Goal: Book appointment/travel/reservation

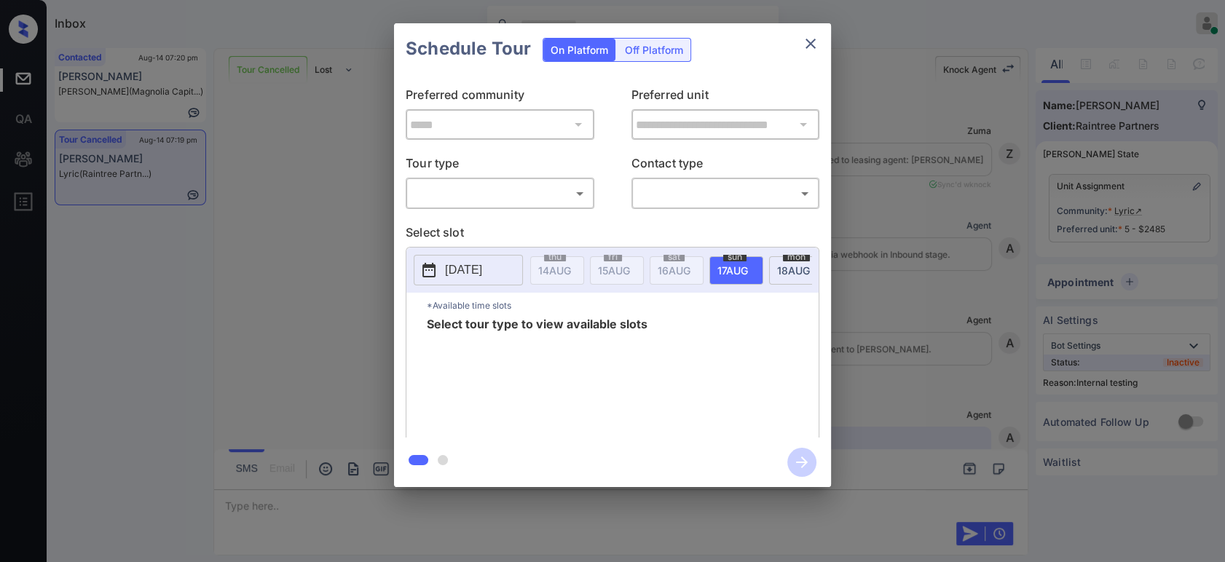
scroll to position [10477, 0]
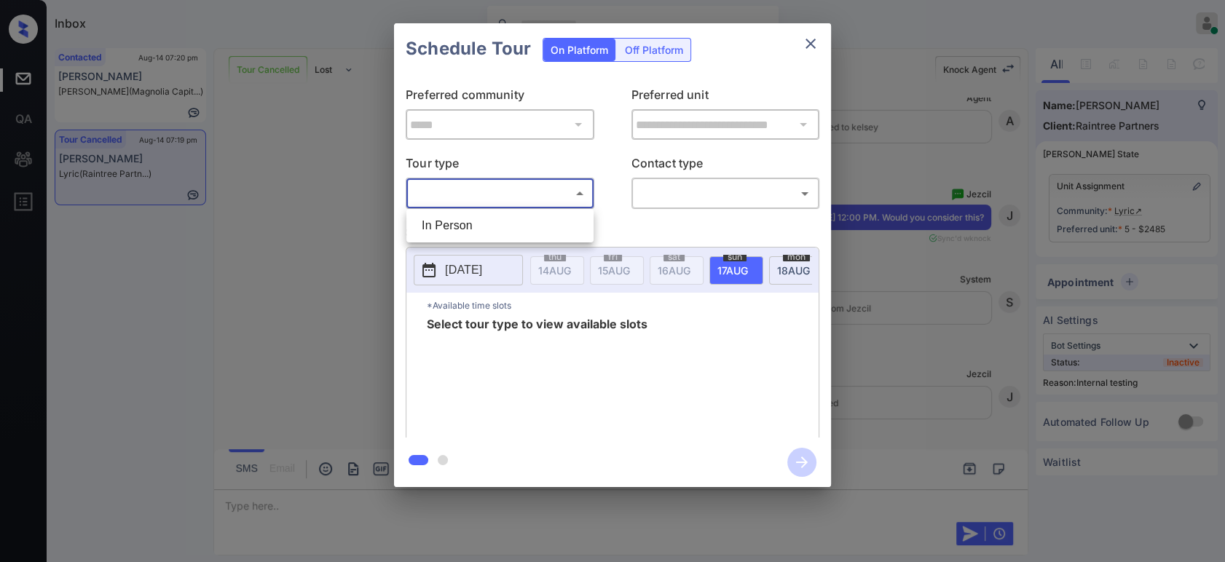
click at [493, 197] on body "Inbox Hope Jatap Online Set yourself offline Set yourself on break Profile Swit…" at bounding box center [612, 281] width 1225 height 562
click at [476, 226] on li "In Person" at bounding box center [500, 226] width 180 height 26
type input "********"
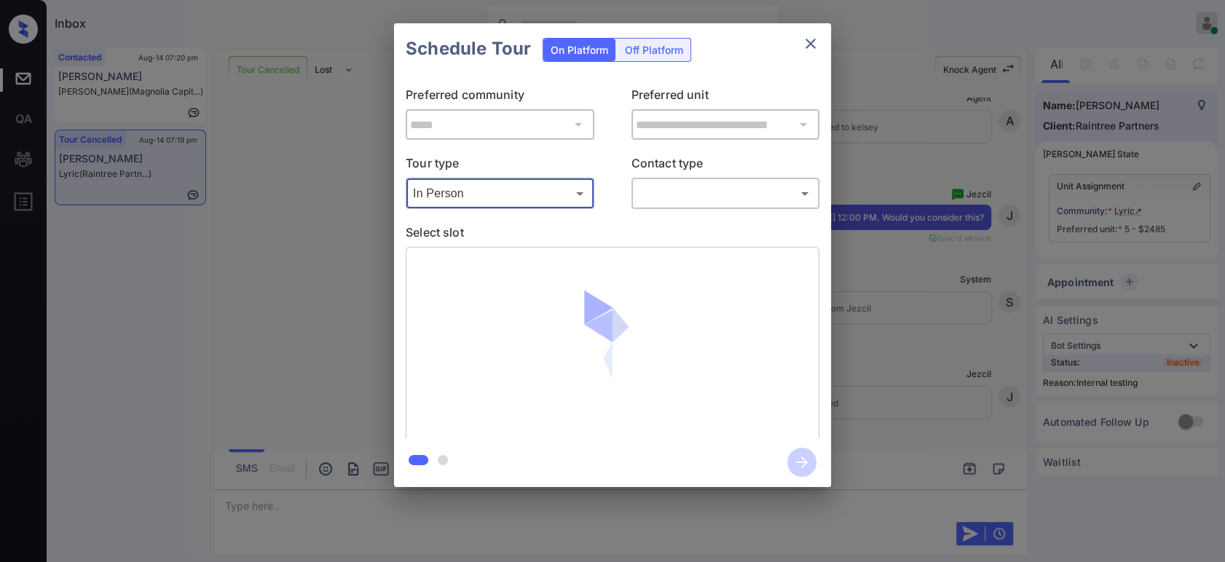
click at [703, 194] on body "Inbox Hope Jatap Online Set yourself offline Set yourself on break Profile Swit…" at bounding box center [612, 281] width 1225 height 562
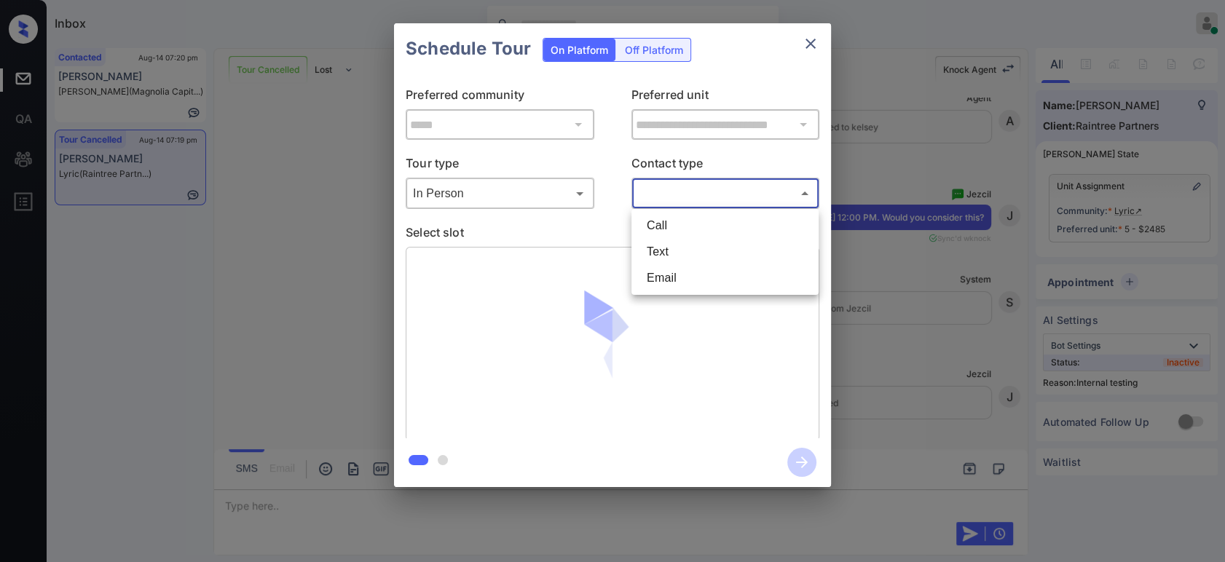
click at [669, 267] on li "Email" at bounding box center [725, 278] width 180 height 26
click at [691, 190] on body "Inbox Hope Jatap Online Set yourself offline Set yourself on break Profile Swit…" at bounding box center [612, 281] width 1225 height 562
click at [675, 242] on li "Text" at bounding box center [725, 252] width 180 height 26
type input "****"
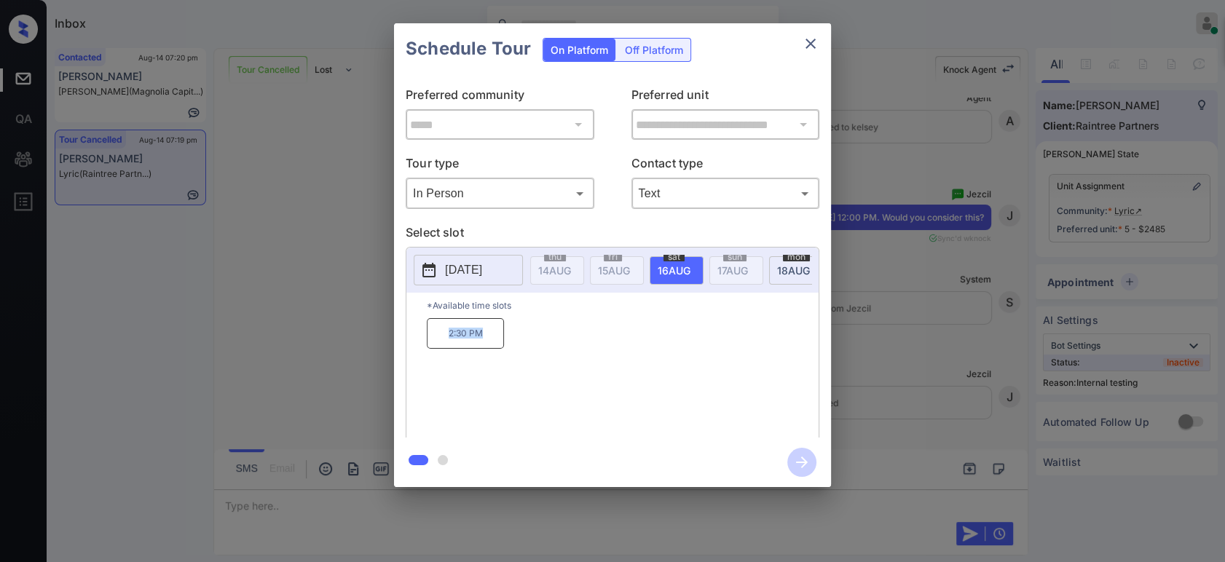
drag, startPoint x: 491, startPoint y: 344, endPoint x: 433, endPoint y: 339, distance: 58.4
click at [433, 339] on p "2:30 PM" at bounding box center [465, 333] width 77 height 31
copy p "2:30 PM"
click at [800, 45] on button "close" at bounding box center [810, 43] width 29 height 29
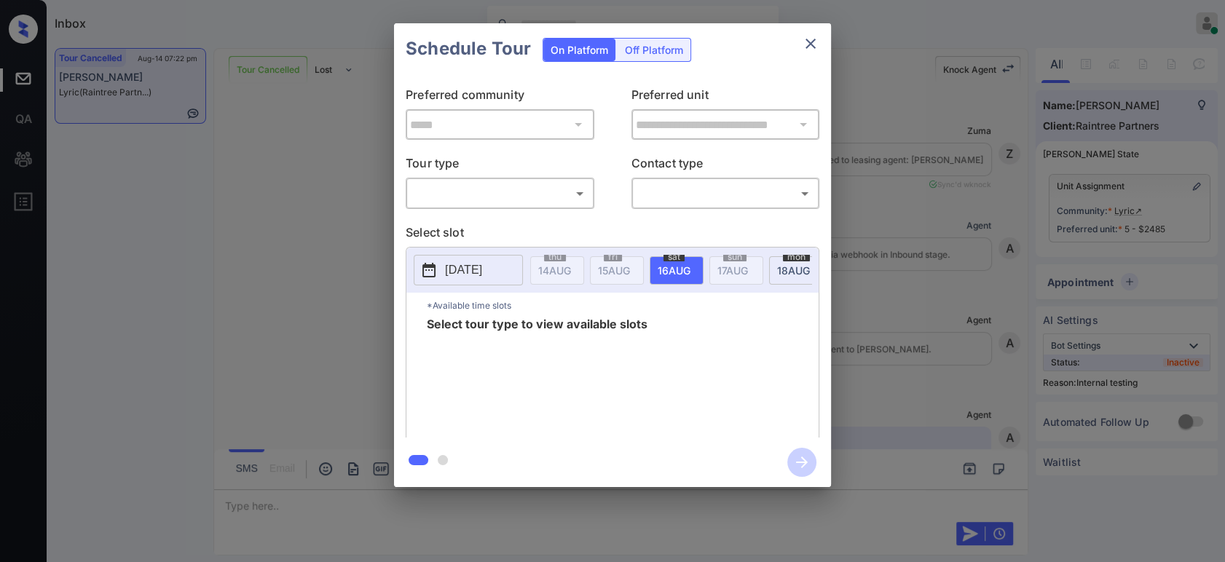
scroll to position [11710, 0]
click at [505, 212] on body "Inbox Hope Jatap Online Set yourself offline Set yourself on break Profile Swit…" at bounding box center [612, 281] width 1225 height 562
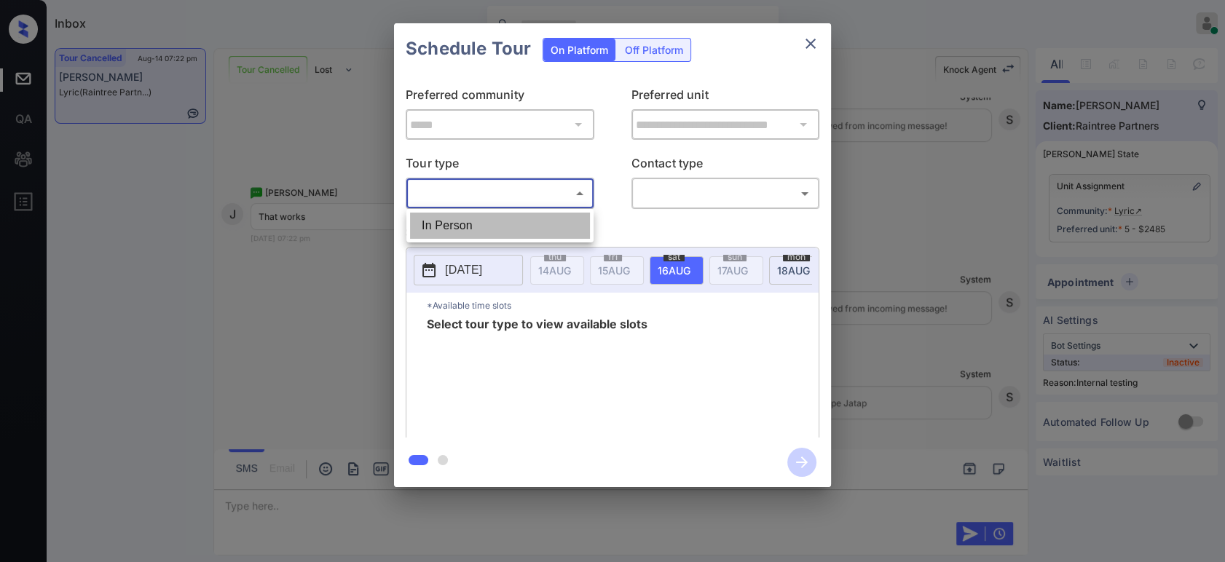
click at [479, 237] on li "In Person" at bounding box center [500, 226] width 180 height 26
type input "********"
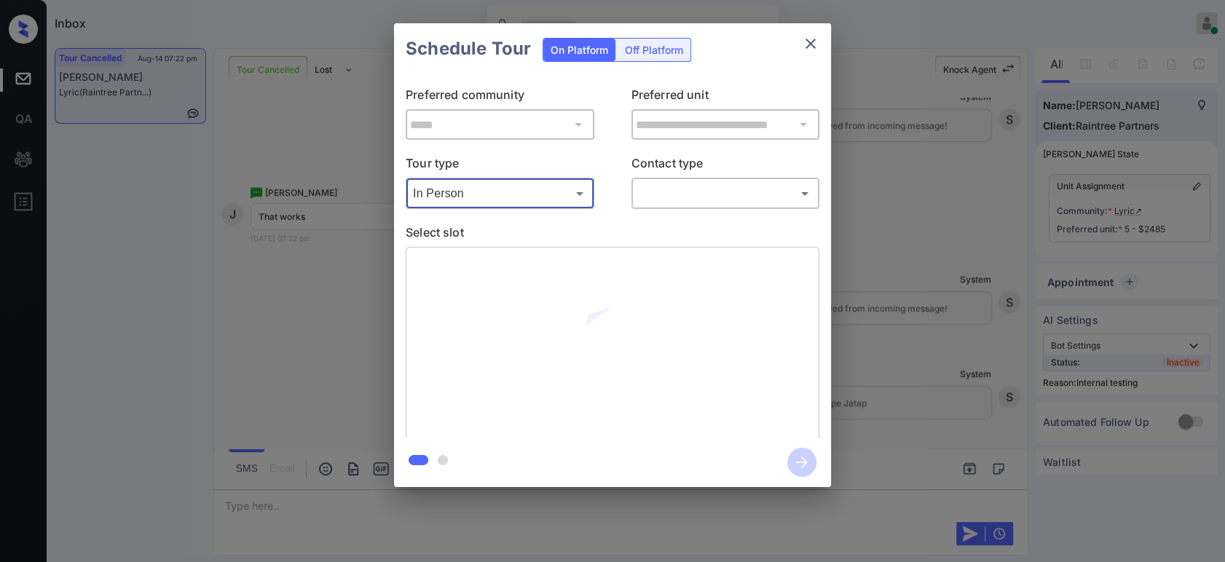
click at [742, 199] on body "Inbox Hope Jatap Online Set yourself offline Set yourself on break Profile Swit…" at bounding box center [612, 281] width 1225 height 562
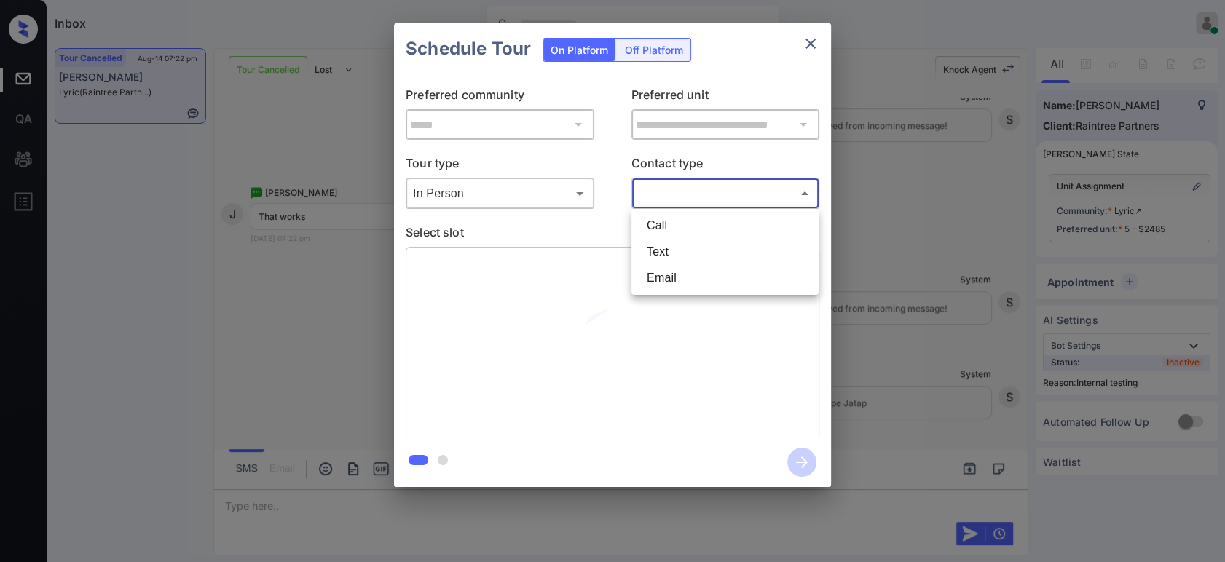
click at [699, 255] on li "Text" at bounding box center [725, 252] width 180 height 26
type input "****"
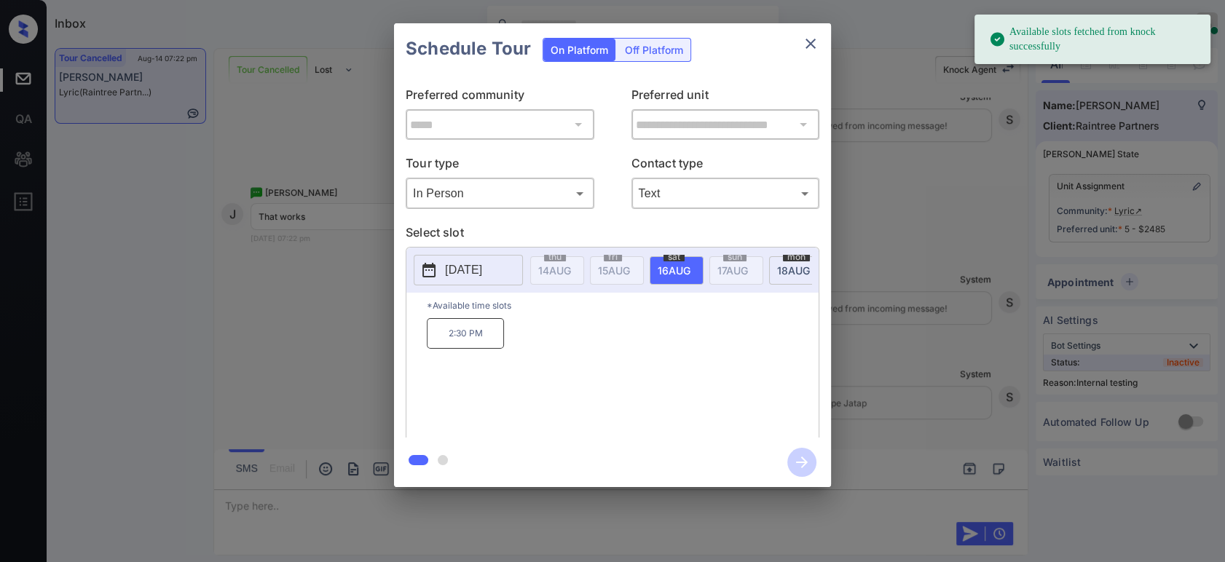
drag, startPoint x: 404, startPoint y: 349, endPoint x: 431, endPoint y: 348, distance: 27.0
click at [406, 349] on div "**********" at bounding box center [612, 255] width 437 height 363
drag, startPoint x: 452, startPoint y: 344, endPoint x: 473, endPoint y: 353, distance: 23.5
click at [461, 349] on p "2:30 PM" at bounding box center [465, 333] width 77 height 31
click at [803, 462] on icon "button" at bounding box center [802, 463] width 12 height 12
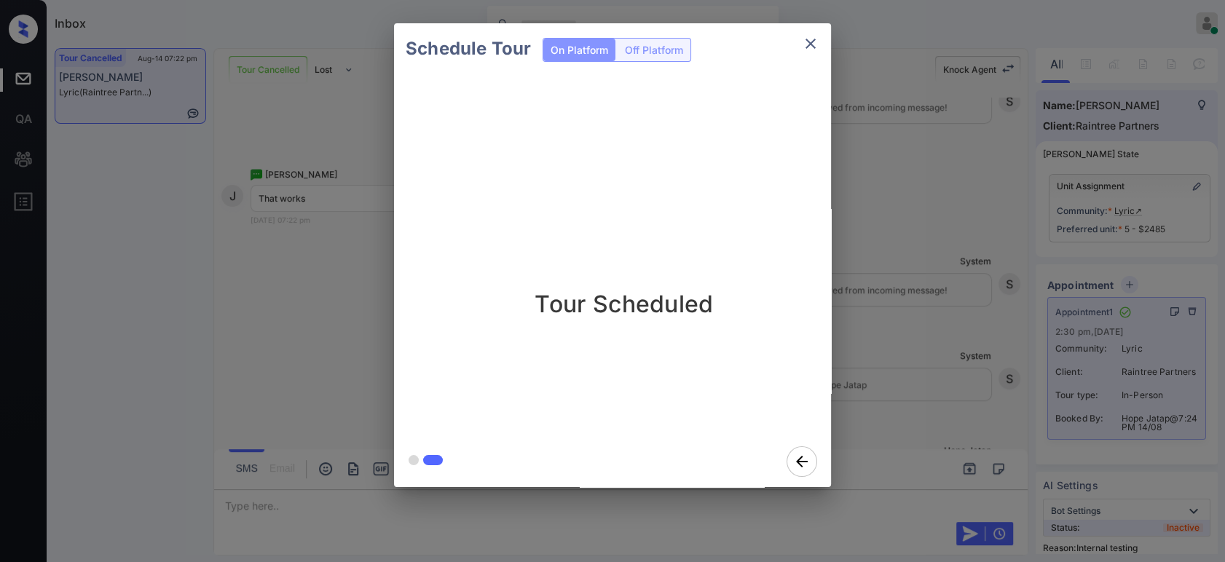
click at [959, 287] on div "Schedule Tour On Platform Off Platform Tour Scheduled" at bounding box center [612, 255] width 1225 height 511
